Goal: Task Accomplishment & Management: Manage account settings

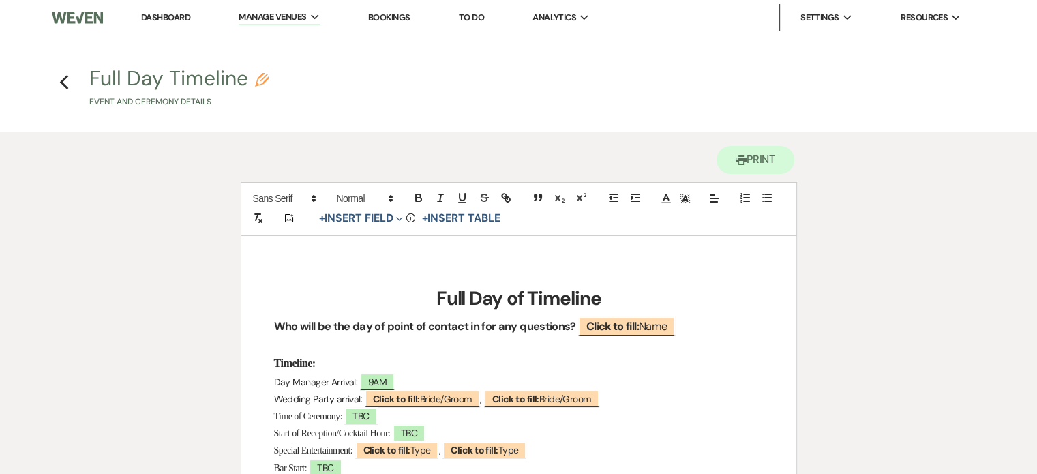
click at [164, 18] on link "Dashboard" at bounding box center [165, 18] width 49 height 12
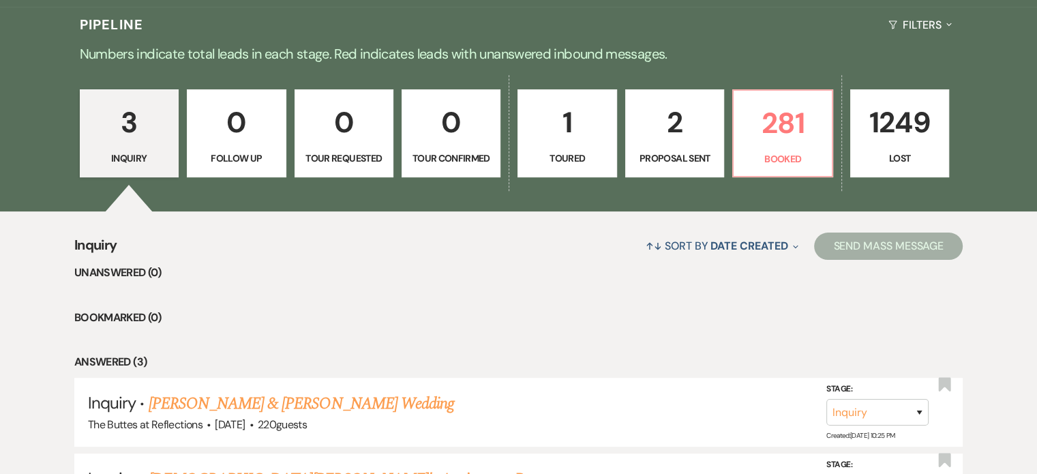
scroll to position [273, 0]
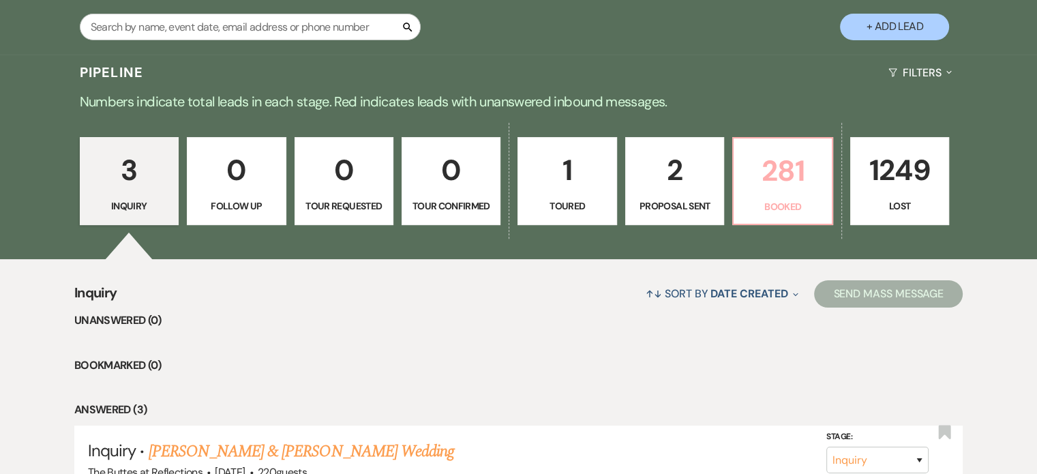
click at [512, 177] on p "281" at bounding box center [782, 171] width 81 height 46
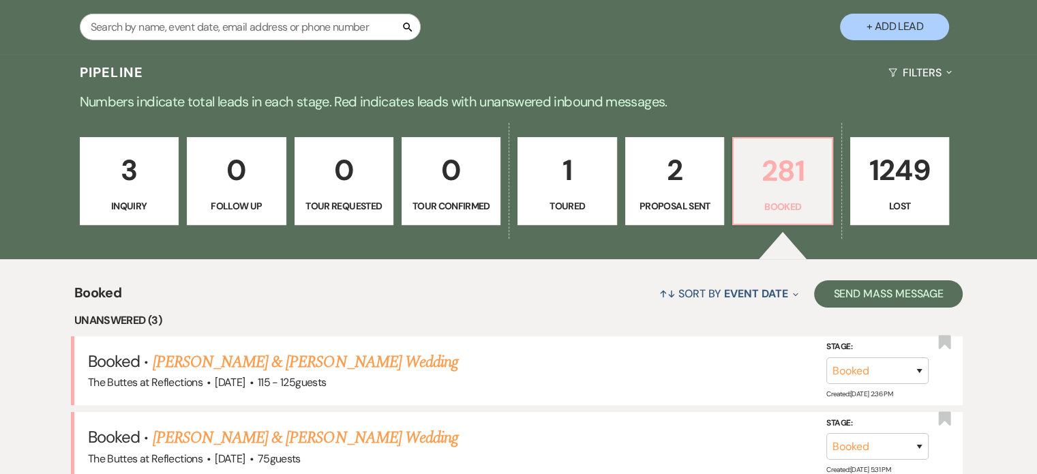
click at [512, 180] on p "281" at bounding box center [782, 171] width 81 height 46
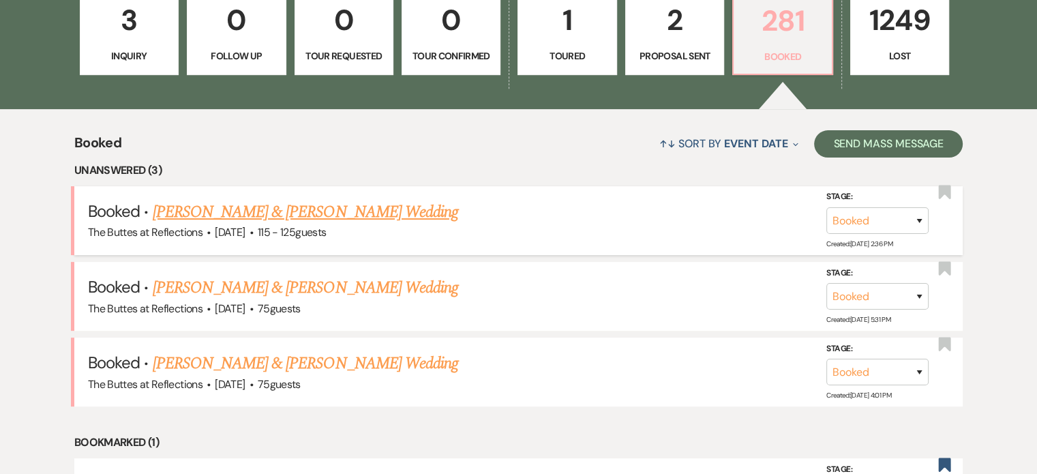
scroll to position [409, 0]
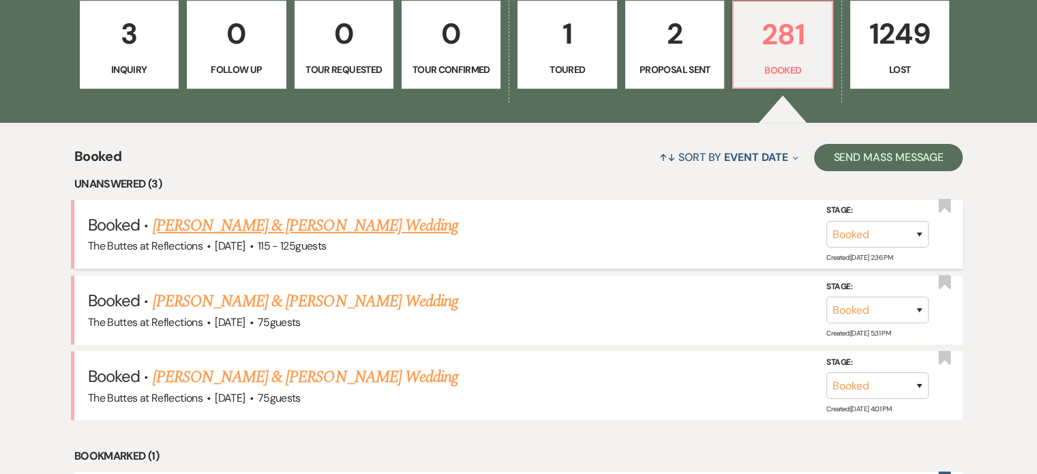
click at [337, 229] on link "[PERSON_NAME] & [PERSON_NAME] Wedding" at bounding box center [305, 225] width 305 height 25
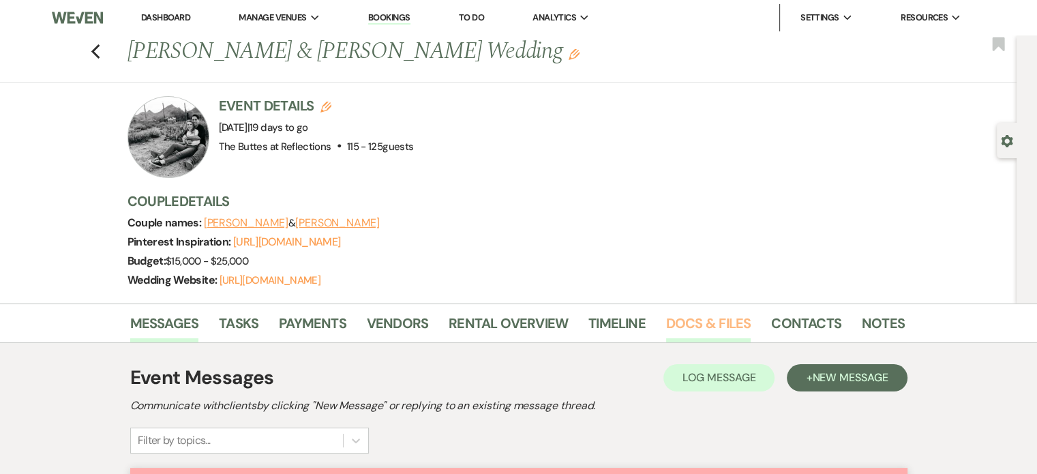
click at [512, 339] on link "Docs & Files" at bounding box center [708, 327] width 85 height 30
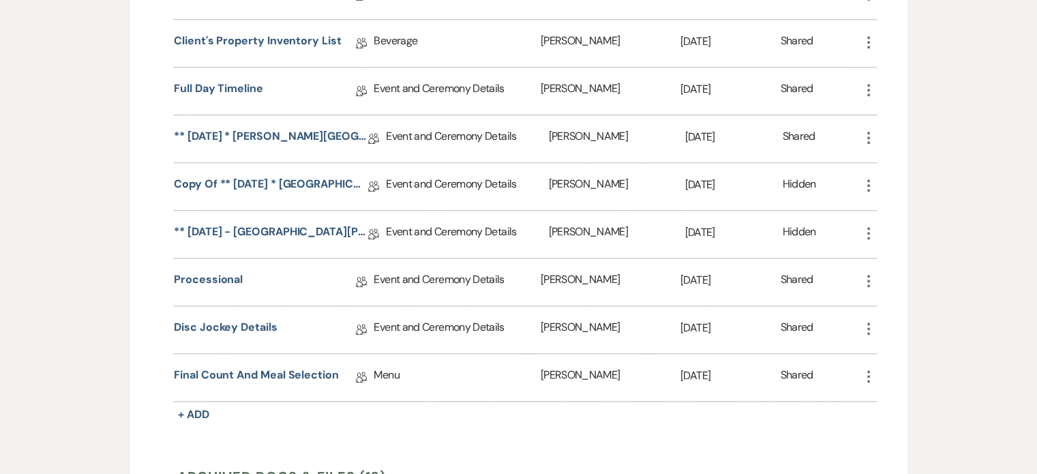
scroll to position [1296, 0]
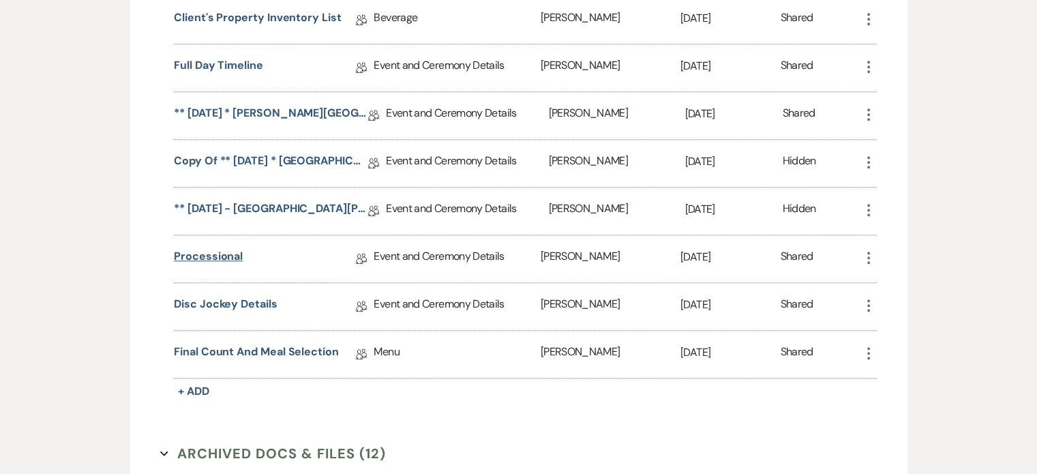
click at [222, 266] on link "Processional" at bounding box center [208, 258] width 69 height 21
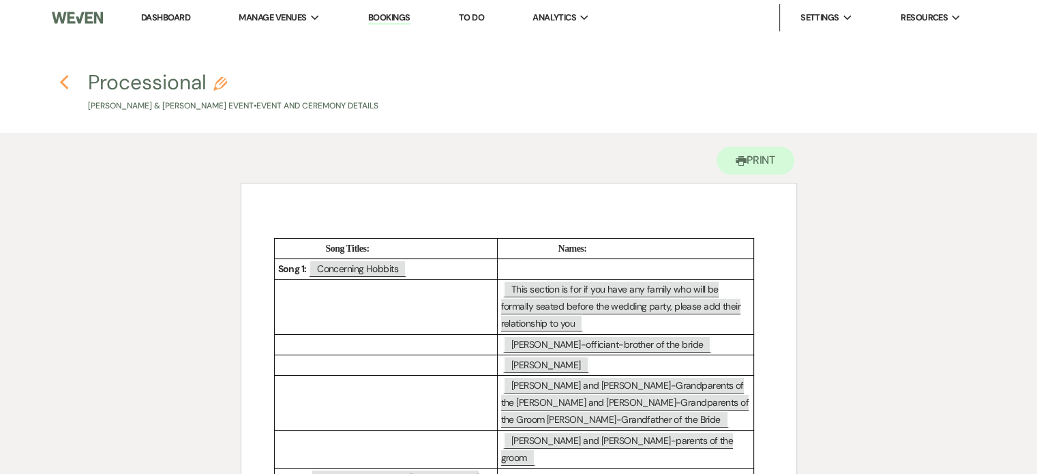
click at [61, 82] on use "button" at bounding box center [63, 82] width 9 height 15
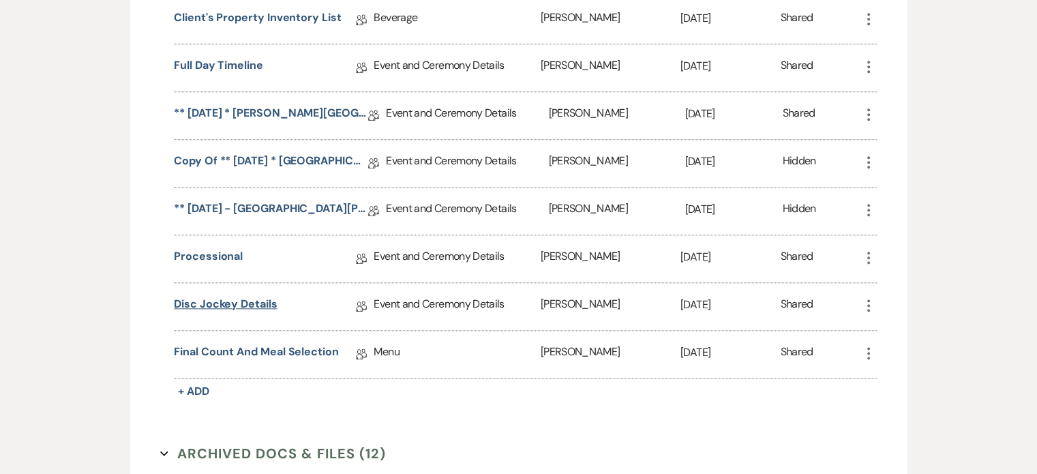
click at [227, 305] on link "Disc Jockey Details" at bounding box center [225, 306] width 103 height 21
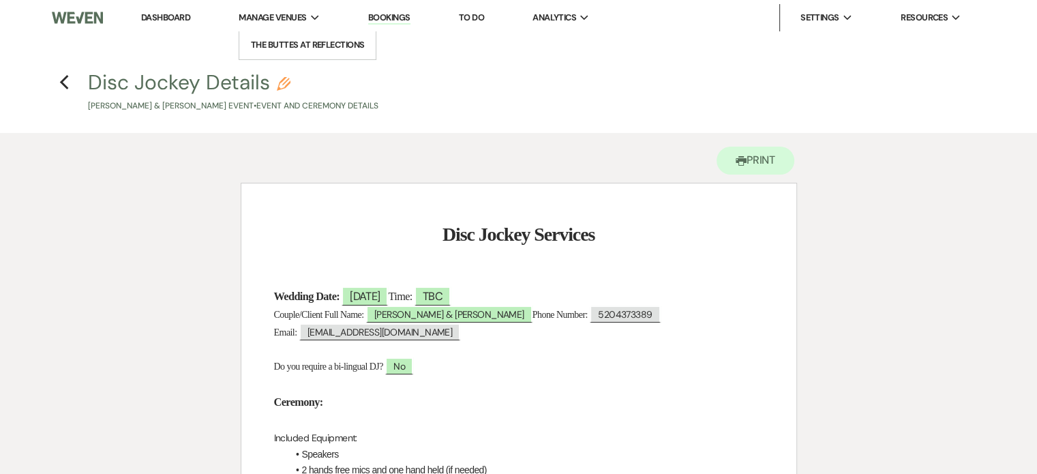
scroll to position [1296, 0]
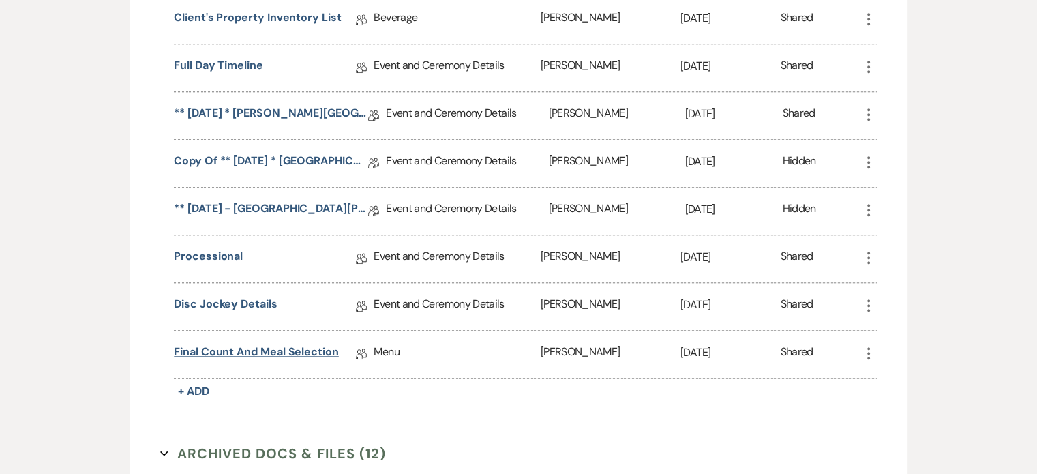
click at [234, 351] on link "Final Count and Meal Selection" at bounding box center [256, 354] width 165 height 21
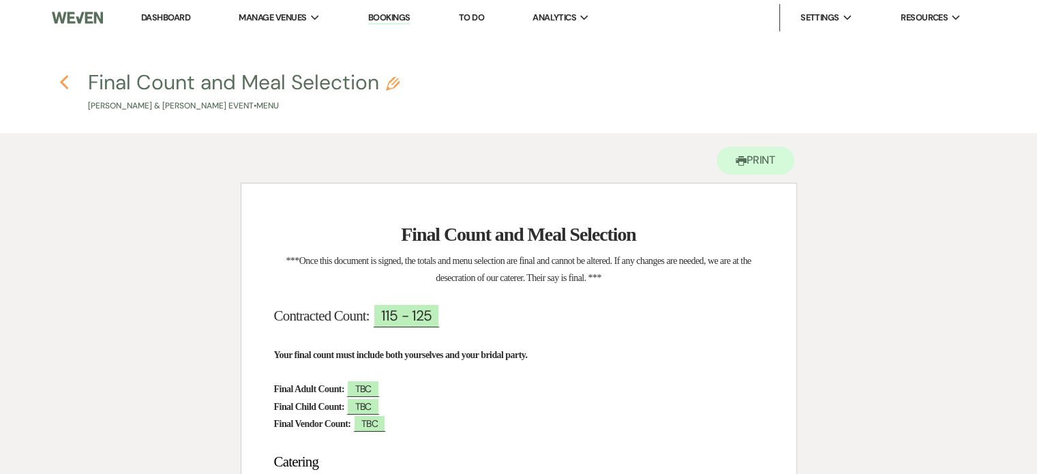
click at [65, 81] on icon "Previous" at bounding box center [64, 82] width 10 height 16
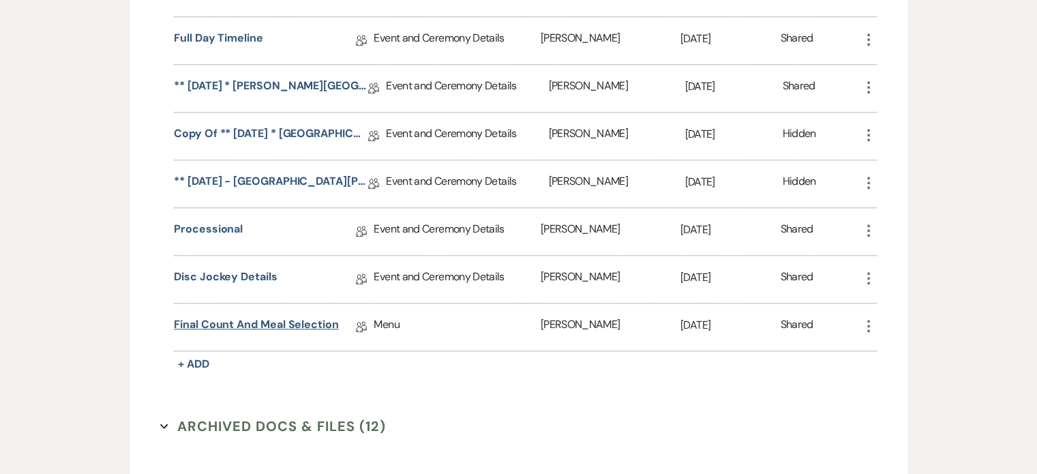
scroll to position [1238, 0]
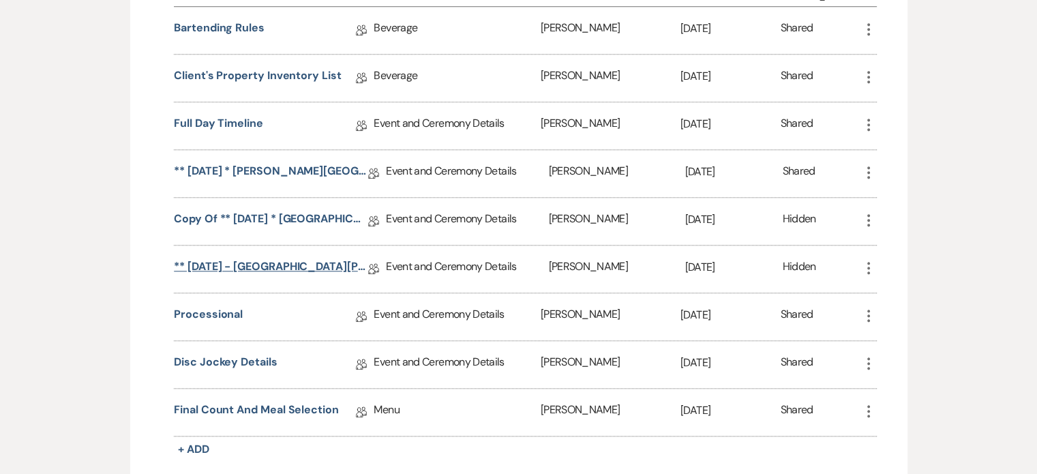
click at [237, 268] on link "** [DATE] - [GEOGRAPHIC_DATA][PERSON_NAME][GEOGRAPHIC_DATA] ([DATE]) Wedding De…" at bounding box center [271, 268] width 194 height 21
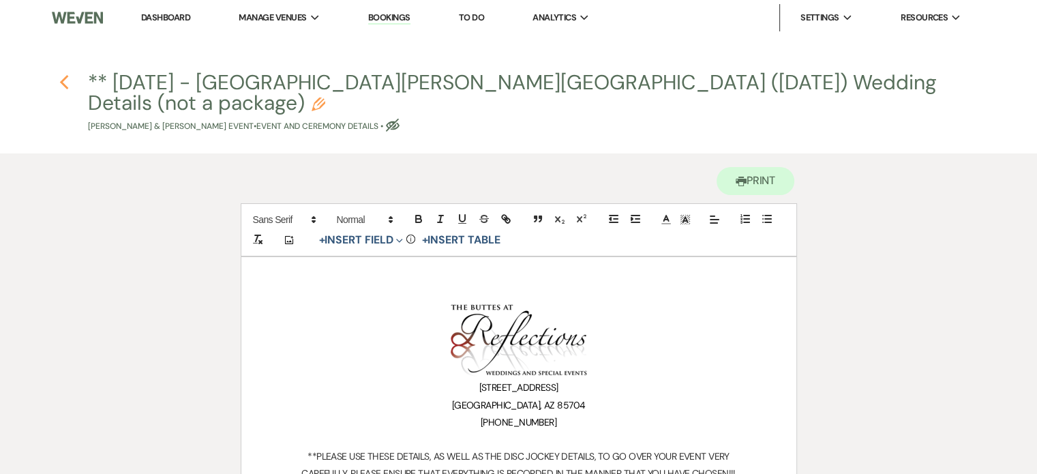
click at [65, 83] on icon "Previous" at bounding box center [64, 82] width 10 height 16
